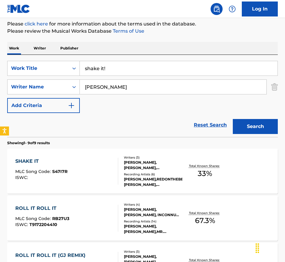
drag, startPoint x: 113, startPoint y: 66, endPoint x: 82, endPoint y: 70, distance: 31.1
click at [82, 70] on input "shake it!" at bounding box center [179, 68] width 198 height 14
type input "hot and spicy"
click at [247, 125] on button "Search" at bounding box center [255, 126] width 45 height 15
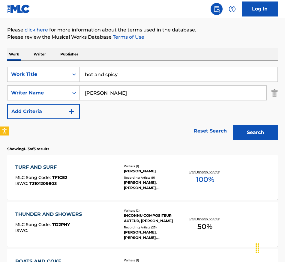
scroll to position [62, 0]
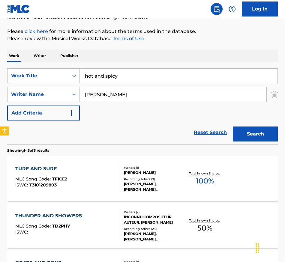
drag, startPoint x: 115, startPoint y: 94, endPoint x: 81, endPoint y: 93, distance: 33.6
click at [81, 93] on input "[PERSON_NAME]" at bounding box center [173, 94] width 187 height 14
click at [252, 132] on button "Search" at bounding box center [255, 134] width 45 height 15
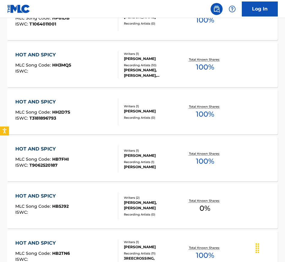
scroll to position [0, 0]
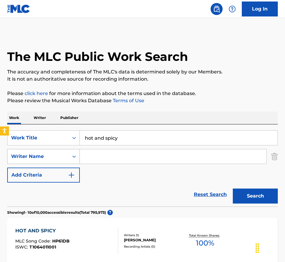
click at [74, 156] on icon "Search Form" at bounding box center [74, 157] width 6 height 6
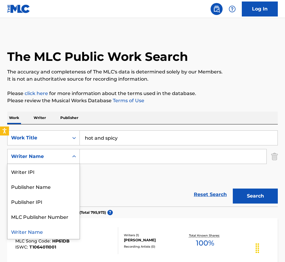
click at [104, 155] on input "Search Form" at bounding box center [173, 156] width 187 height 14
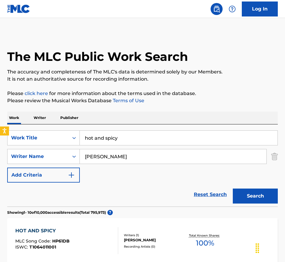
type input "[PERSON_NAME]"
click at [233, 189] on button "Search" at bounding box center [255, 196] width 45 height 15
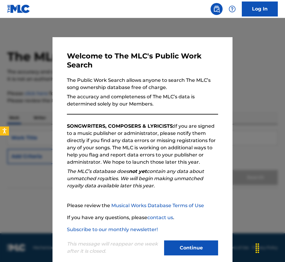
click at [188, 250] on button "Continue" at bounding box center [191, 248] width 54 height 15
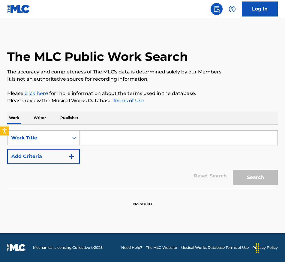
click at [99, 138] on input "Search Form" at bounding box center [179, 138] width 198 height 14
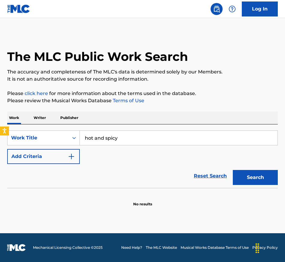
type input "hot and spicy"
click at [256, 177] on button "Search" at bounding box center [255, 177] width 45 height 15
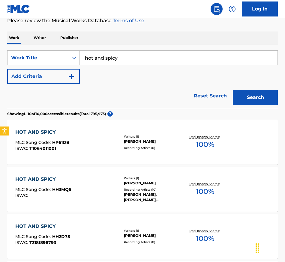
scroll to position [79, 0]
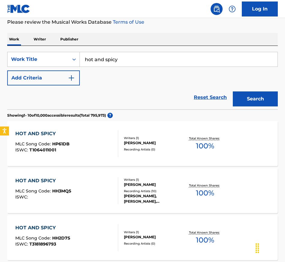
click at [71, 78] on img "Search Form" at bounding box center [71, 77] width 7 height 7
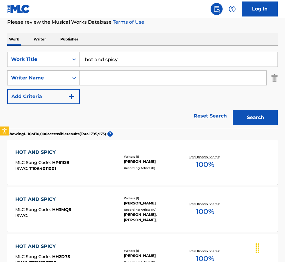
click at [74, 77] on icon "Search Form" at bounding box center [74, 78] width 6 height 6
click at [75, 77] on icon "Search Form" at bounding box center [74, 78] width 6 height 6
